Goal: Information Seeking & Learning: Learn about a topic

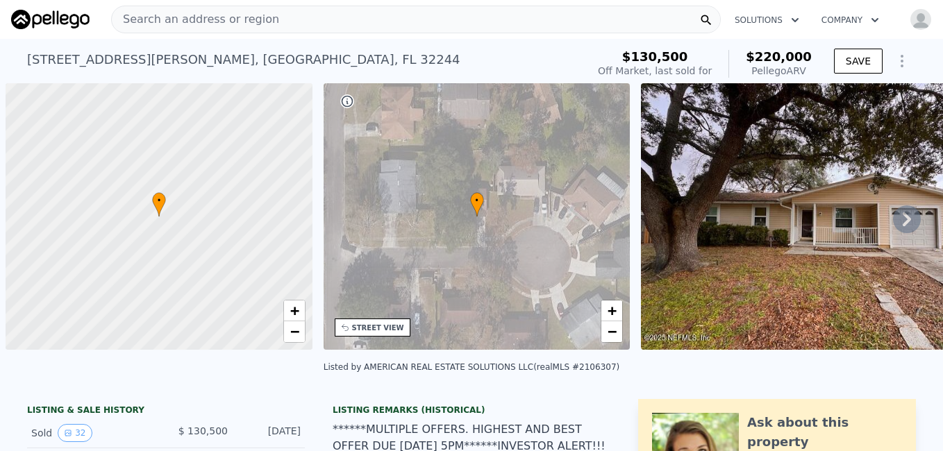
scroll to position [0, 6]
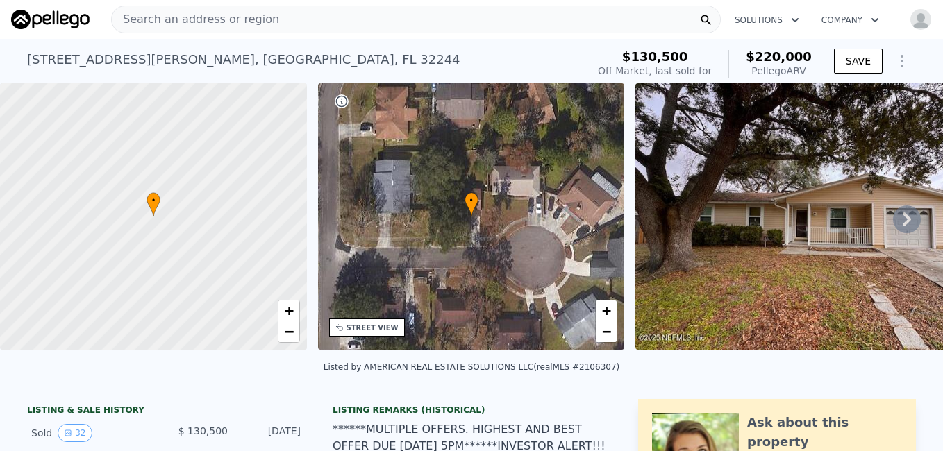
click at [586, 23] on div "Search an address or region" at bounding box center [416, 20] width 610 height 28
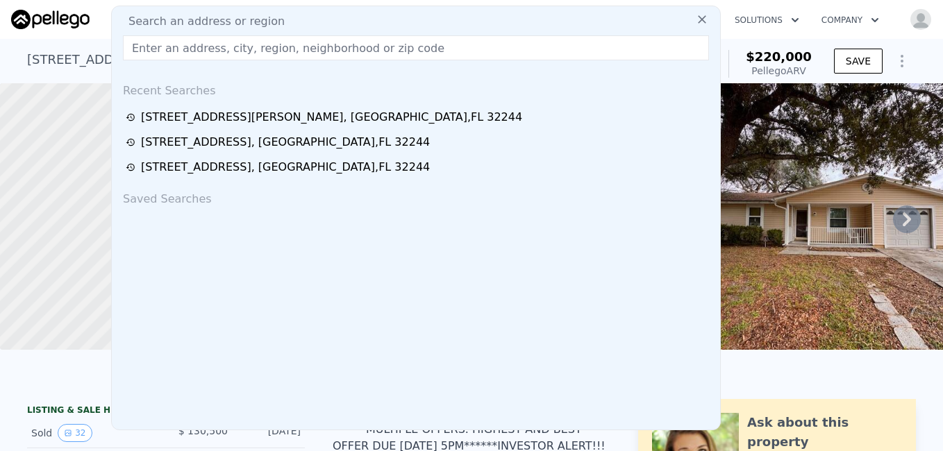
type input "[STREET_ADDRESS]"
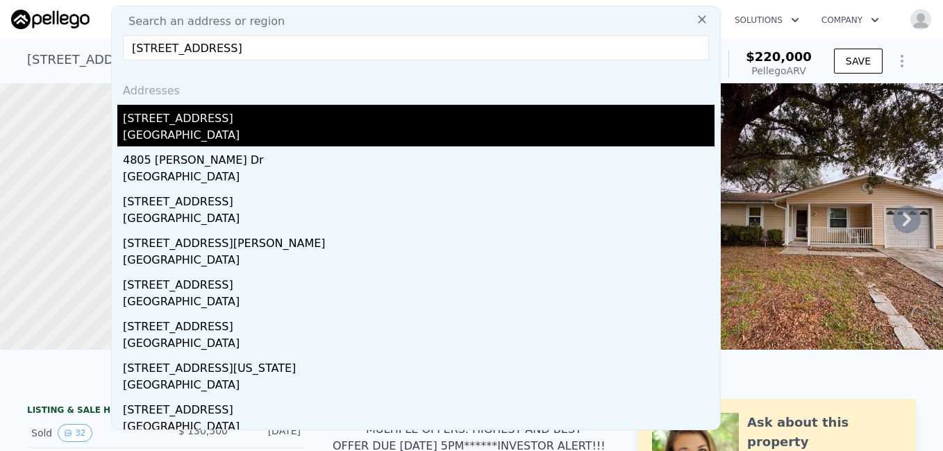
click at [238, 124] on div "[STREET_ADDRESS]" at bounding box center [419, 116] width 592 height 22
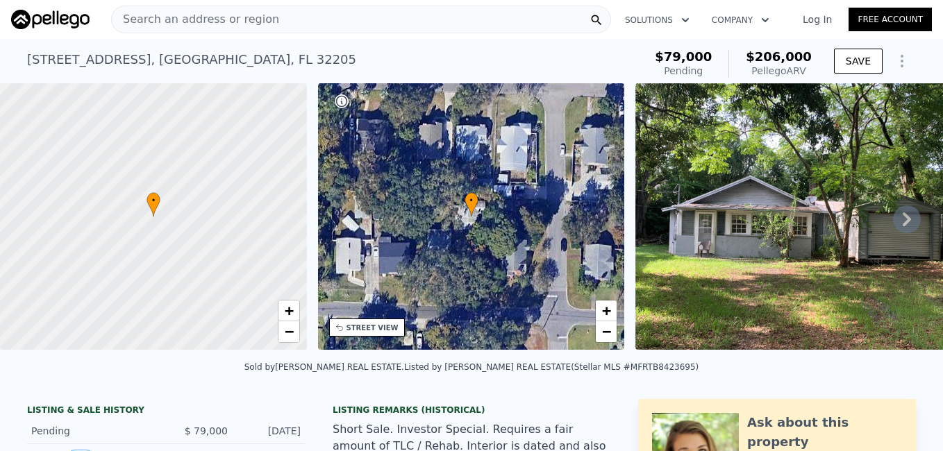
click at [289, 24] on div "Search an address or region" at bounding box center [361, 20] width 500 height 28
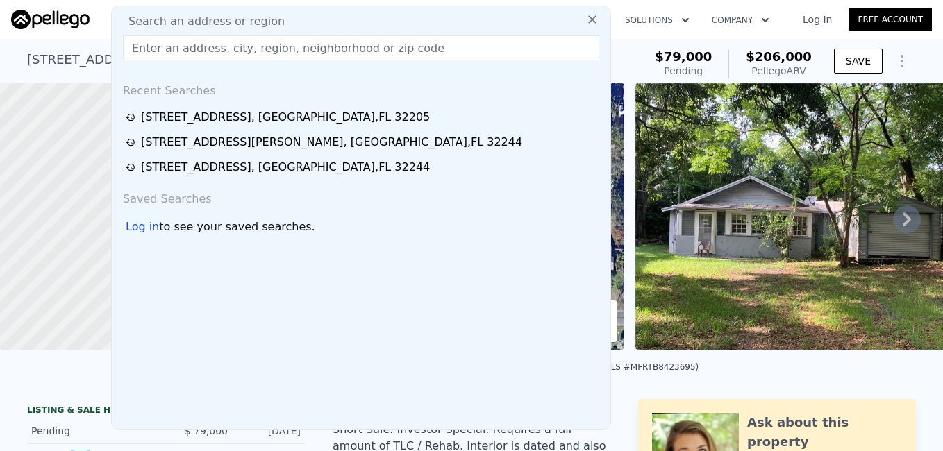
click at [288, 19] on div "Search an address or region" at bounding box center [361, 21] width 488 height 17
click at [257, 46] on input "text" at bounding box center [361, 47] width 476 height 25
paste input "[STREET_ADDRESS]"
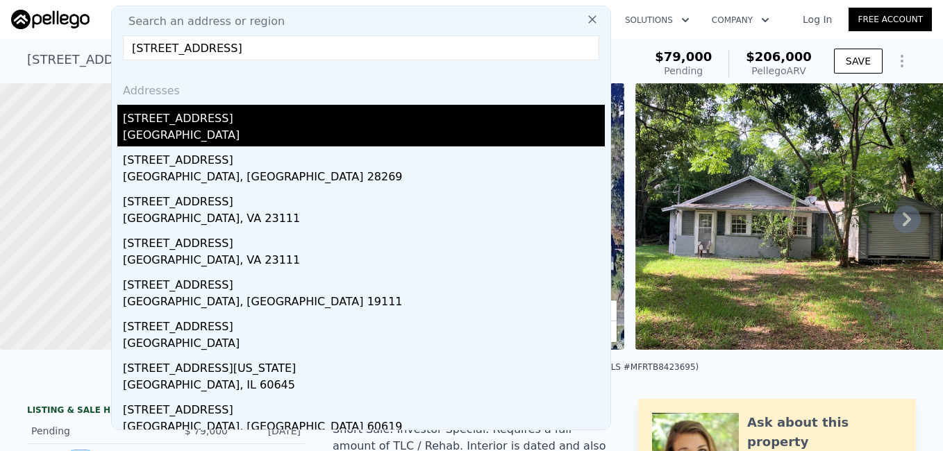
type input "[STREET_ADDRESS]"
click at [174, 123] on div "[STREET_ADDRESS]" at bounding box center [364, 116] width 482 height 22
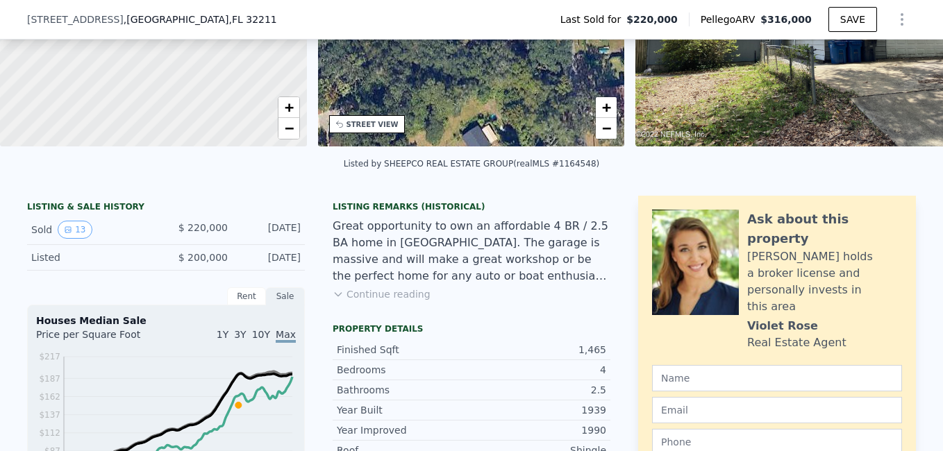
scroll to position [226, 0]
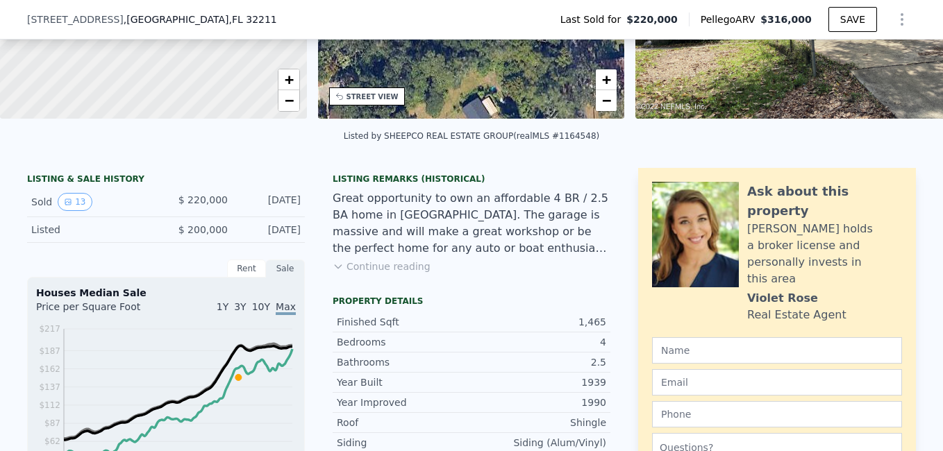
click at [402, 283] on div "Listing Remarks (Historical) Great opportunity to own an affordable 4 BR / 2.5 …" at bounding box center [472, 232] width 278 height 117
click at [401, 274] on button "Continue reading" at bounding box center [382, 267] width 98 height 14
